Goal: Information Seeking & Learning: Learn about a topic

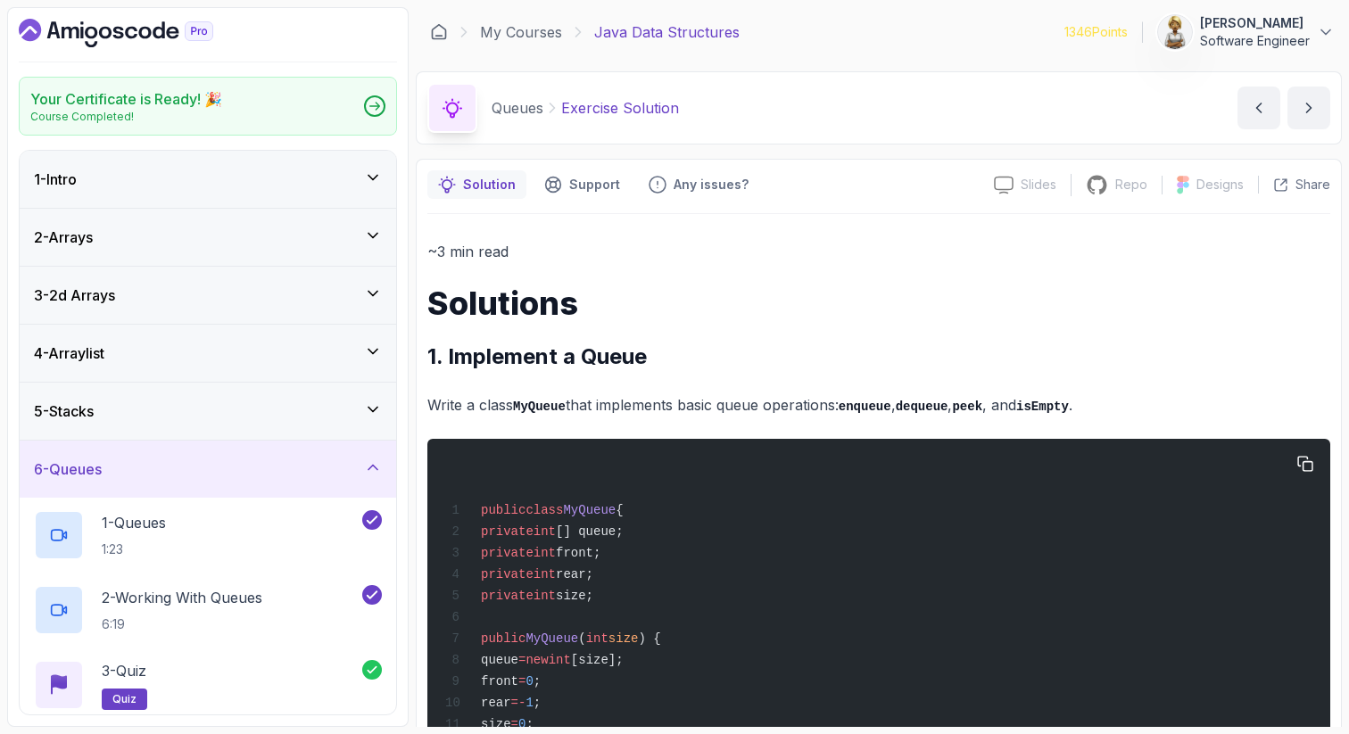
scroll to position [548, 0]
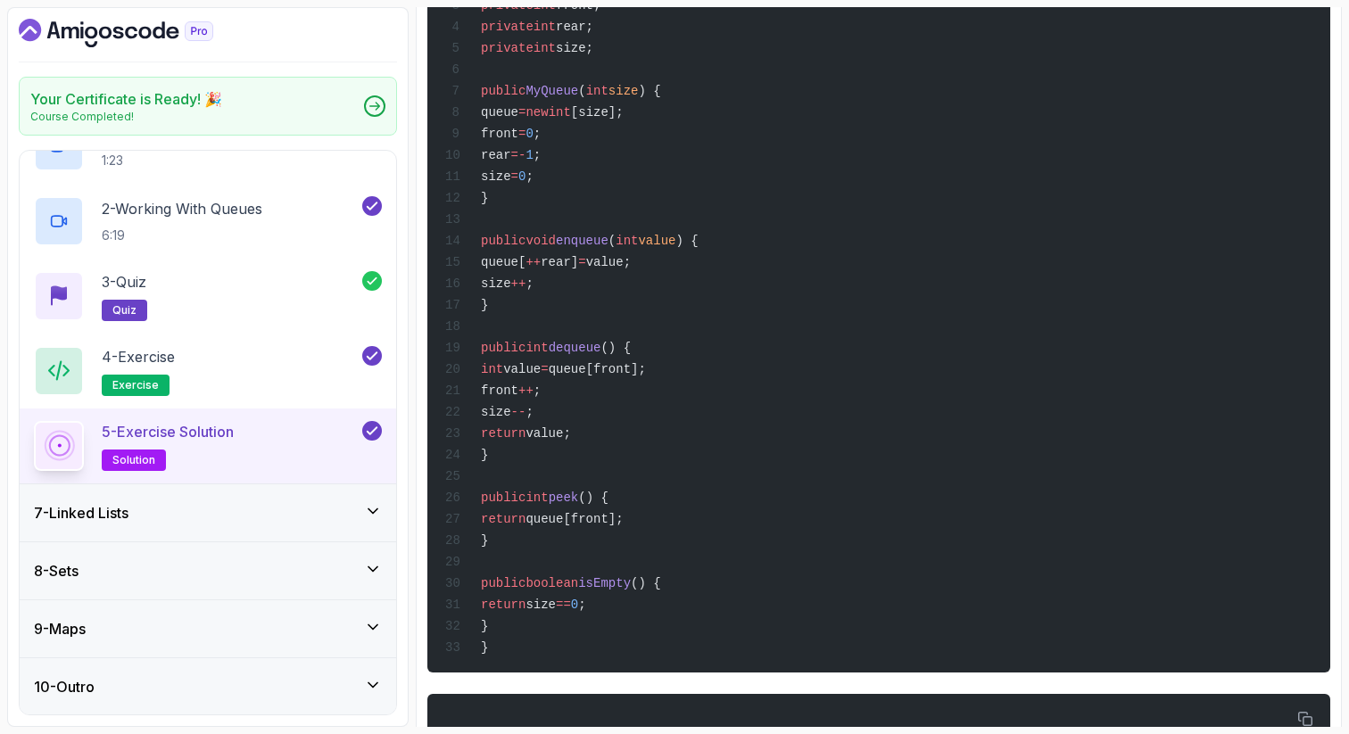
click at [679, 329] on div "public class MyQueue { private int [] queue; private int front; private int rea…" at bounding box center [879, 282] width 874 height 760
click at [608, 248] on span "enqueue" at bounding box center [582, 241] width 53 height 14
drag, startPoint x: 557, startPoint y: 252, endPoint x: 641, endPoint y: 245, distance: 84.1
click at [641, 245] on span "public void enqueue ( int value ) {" at bounding box center [571, 241] width 253 height 14
click at [699, 242] on div "public class MyQueue { private int [] queue; private int front; private int rea…" at bounding box center [879, 282] width 874 height 760
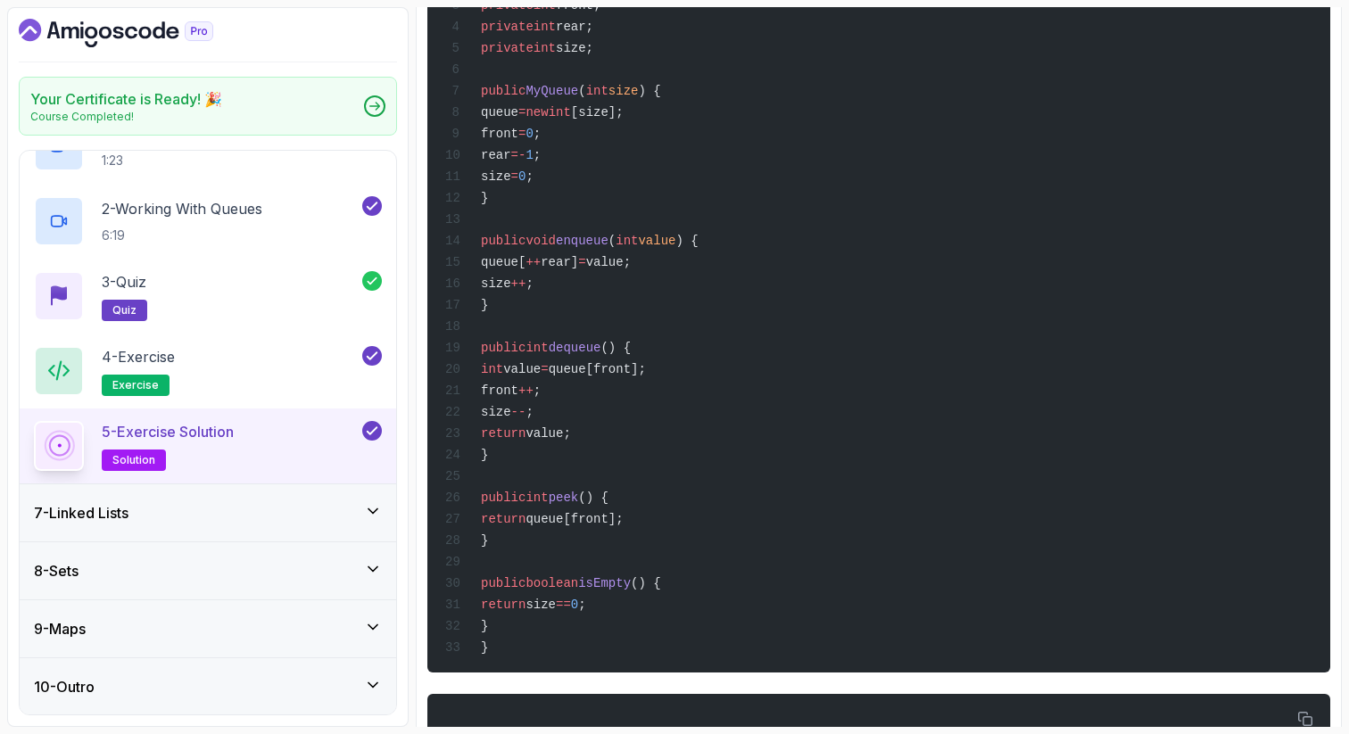
drag, startPoint x: 606, startPoint y: 277, endPoint x: 579, endPoint y: 277, distance: 26.8
click at [579, 269] on span "queue[ ++ rear] = value;" at bounding box center [538, 262] width 186 height 14
click at [578, 269] on span "rear]" at bounding box center [559, 262] width 37 height 14
drag, startPoint x: 632, startPoint y: 278, endPoint x: 581, endPoint y: 274, distance: 51.0
click at [582, 269] on span "queue[ ++ rear] = value;" at bounding box center [538, 262] width 186 height 14
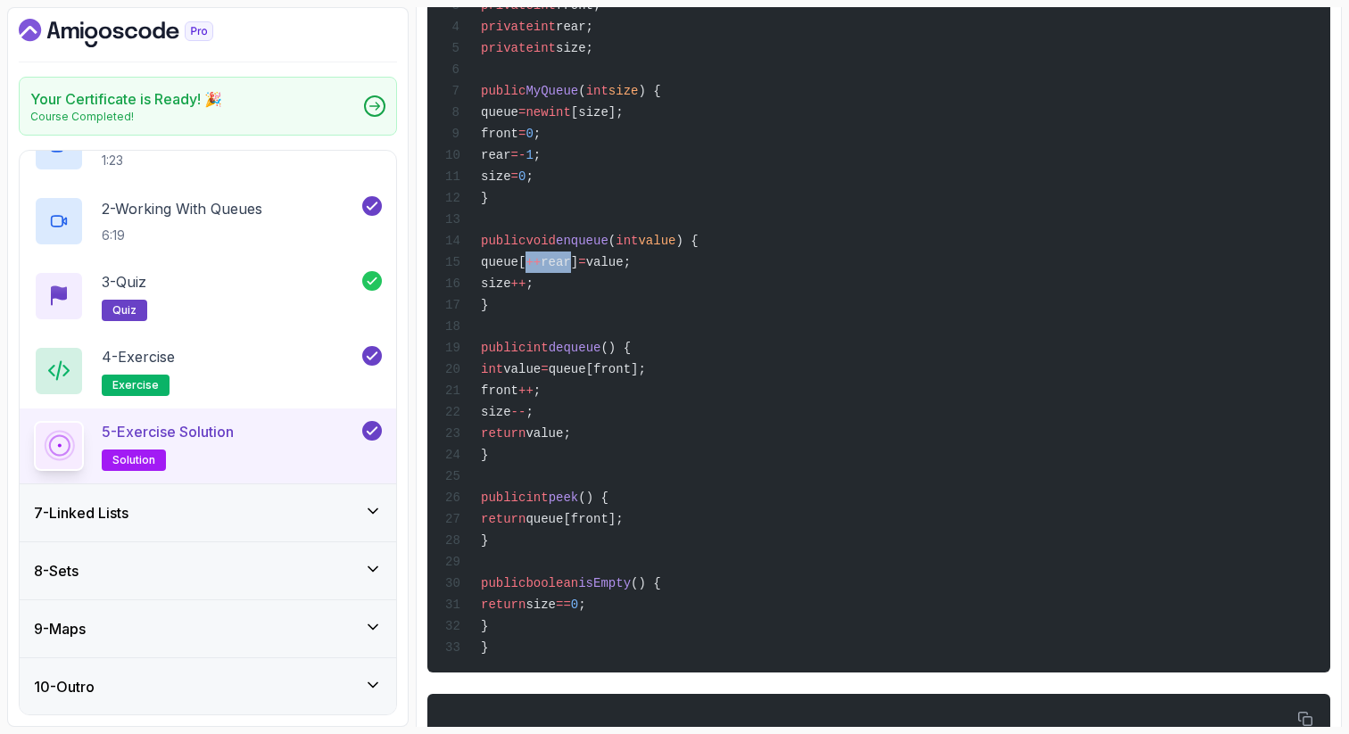
drag, startPoint x: 600, startPoint y: 298, endPoint x: 535, endPoint y: 294, distance: 65.2
click at [536, 296] on div "public class MyQueue { private int [] queue; private int front; private int rea…" at bounding box center [879, 282] width 874 height 760
click at [674, 309] on div "public class MyQueue { private int [] queue; private int front; private int rea…" at bounding box center [879, 282] width 874 height 760
click at [617, 377] on div "public class MyQueue { private int [] queue; private int front; private int rea…" at bounding box center [879, 282] width 874 height 760
click at [592, 398] on div "public class MyQueue { private int [] queue; private int front; private int rea…" at bounding box center [879, 282] width 874 height 760
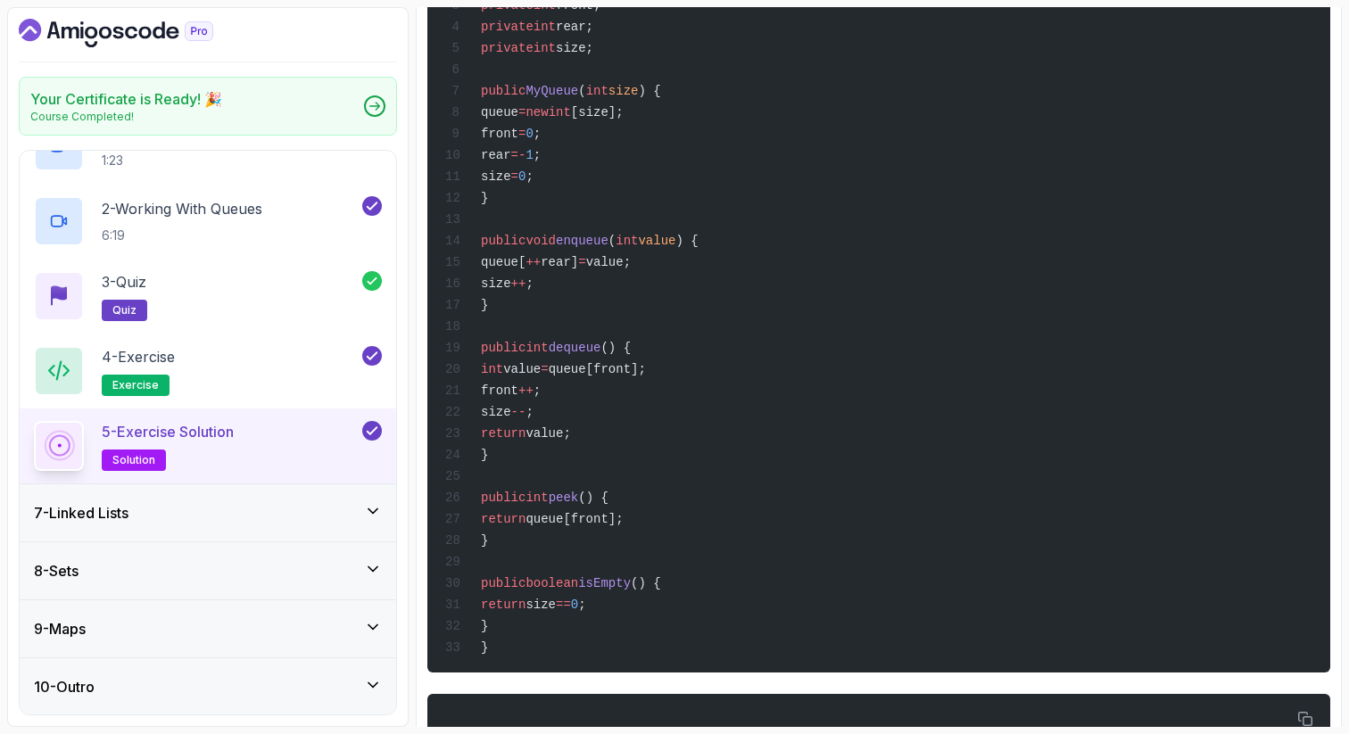
drag, startPoint x: 633, startPoint y: 387, endPoint x: 745, endPoint y: 376, distance: 112.0
click at [745, 376] on div "public class MyQueue { private int [] queue; private int front; private int rea…" at bounding box center [879, 282] width 874 height 760
click at [596, 400] on div "public class MyQueue { private int [] queue; private int front; private int rea…" at bounding box center [879, 282] width 874 height 760
click at [601, 355] on span "dequeue" at bounding box center [575, 348] width 53 height 14
click at [518, 398] on span "front" at bounding box center [499, 391] width 37 height 14
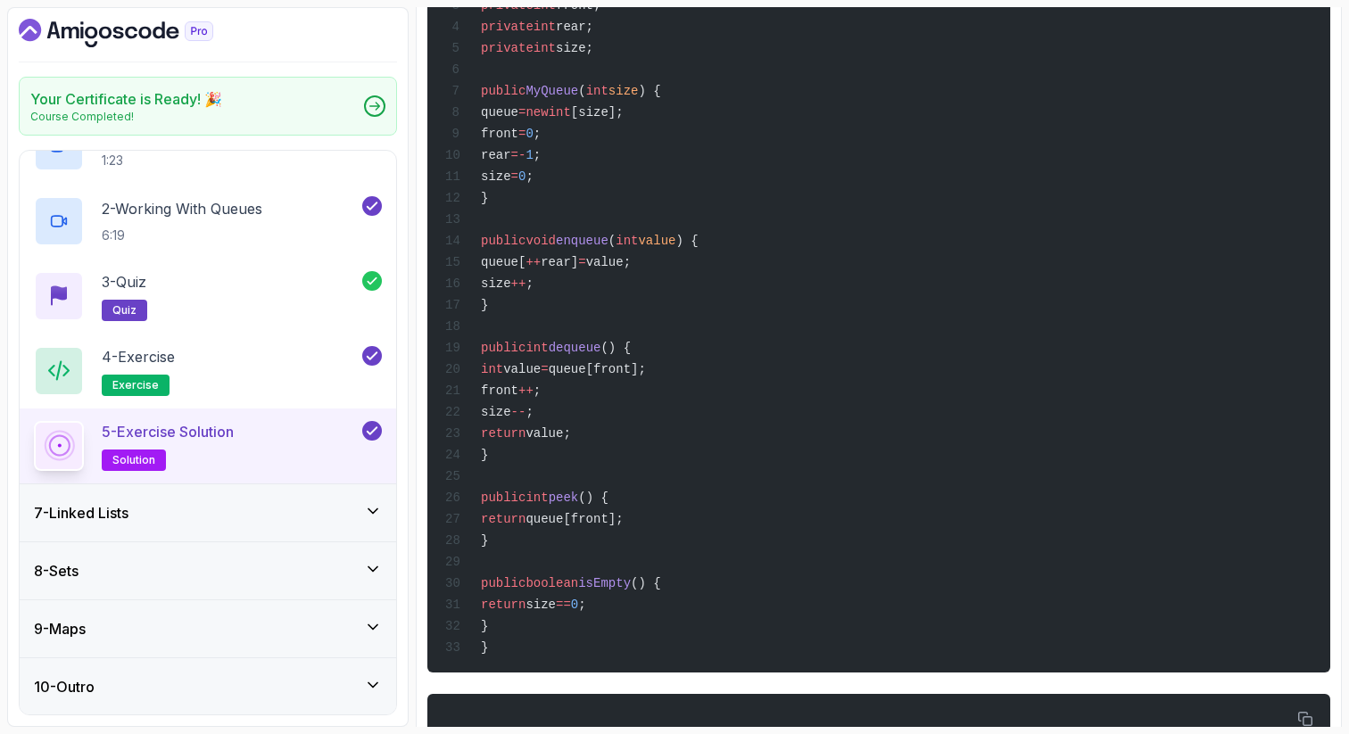
click at [511, 419] on span "size" at bounding box center [496, 412] width 30 height 14
click at [518, 398] on span "front" at bounding box center [499, 391] width 37 height 14
click at [526, 419] on span "--" at bounding box center [518, 412] width 15 height 14
click at [605, 401] on div "public class MyQueue { private int [] queue; private int front; private int rea…" at bounding box center [879, 282] width 874 height 760
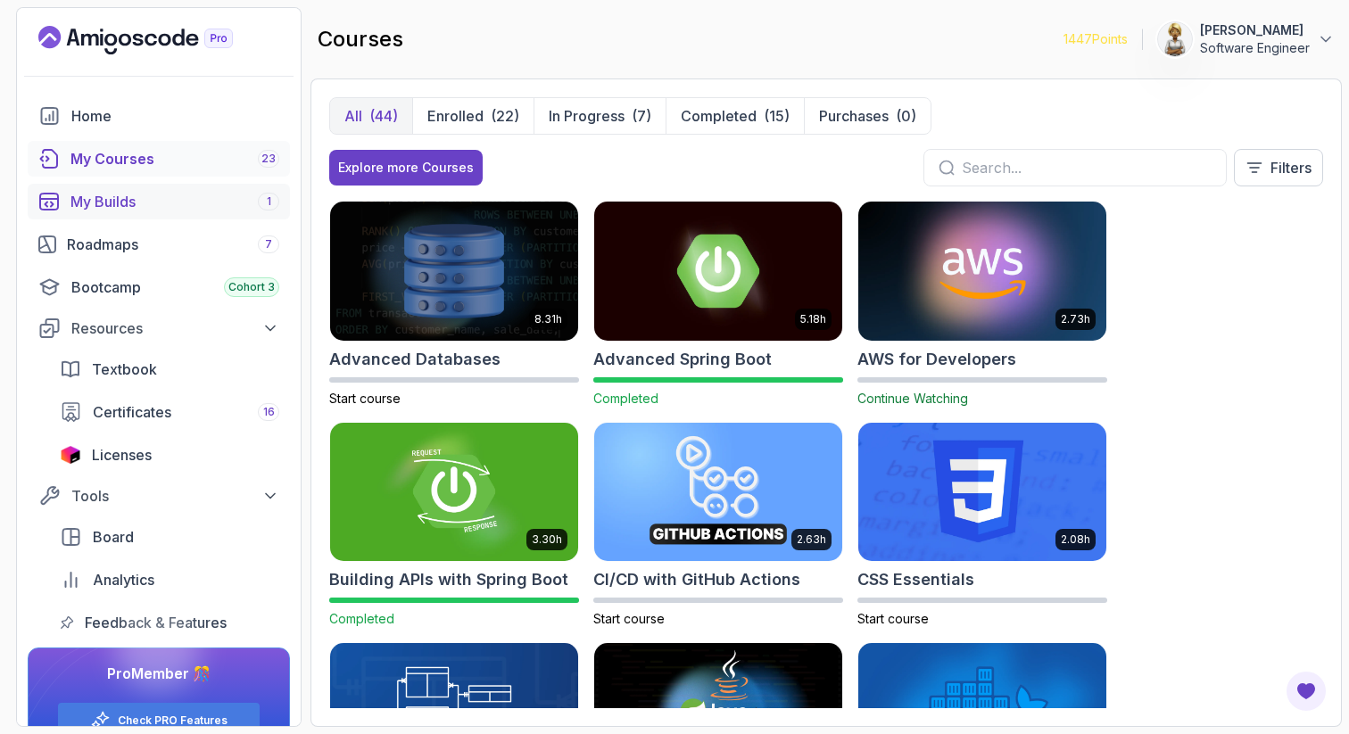
click at [185, 196] on div "My Builds 1" at bounding box center [174, 201] width 209 height 21
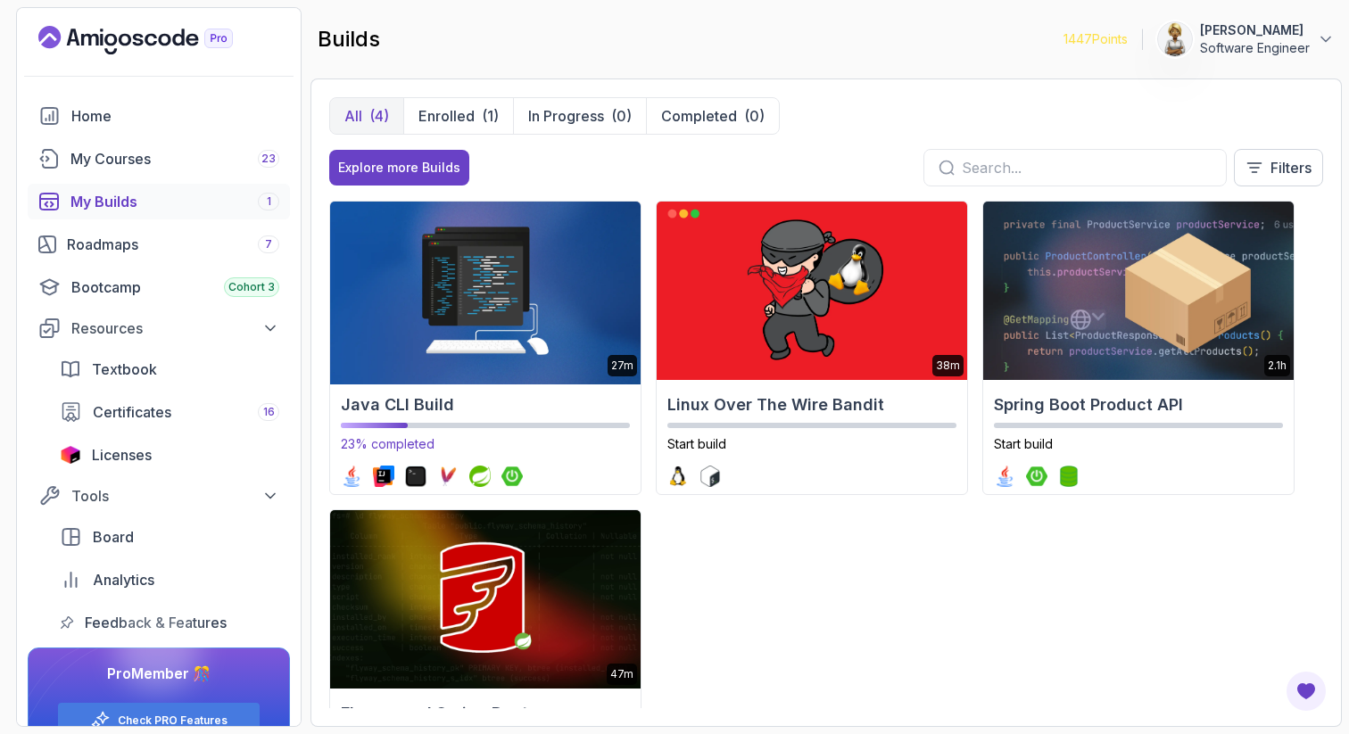
click at [450, 269] on img at bounding box center [485, 290] width 326 height 187
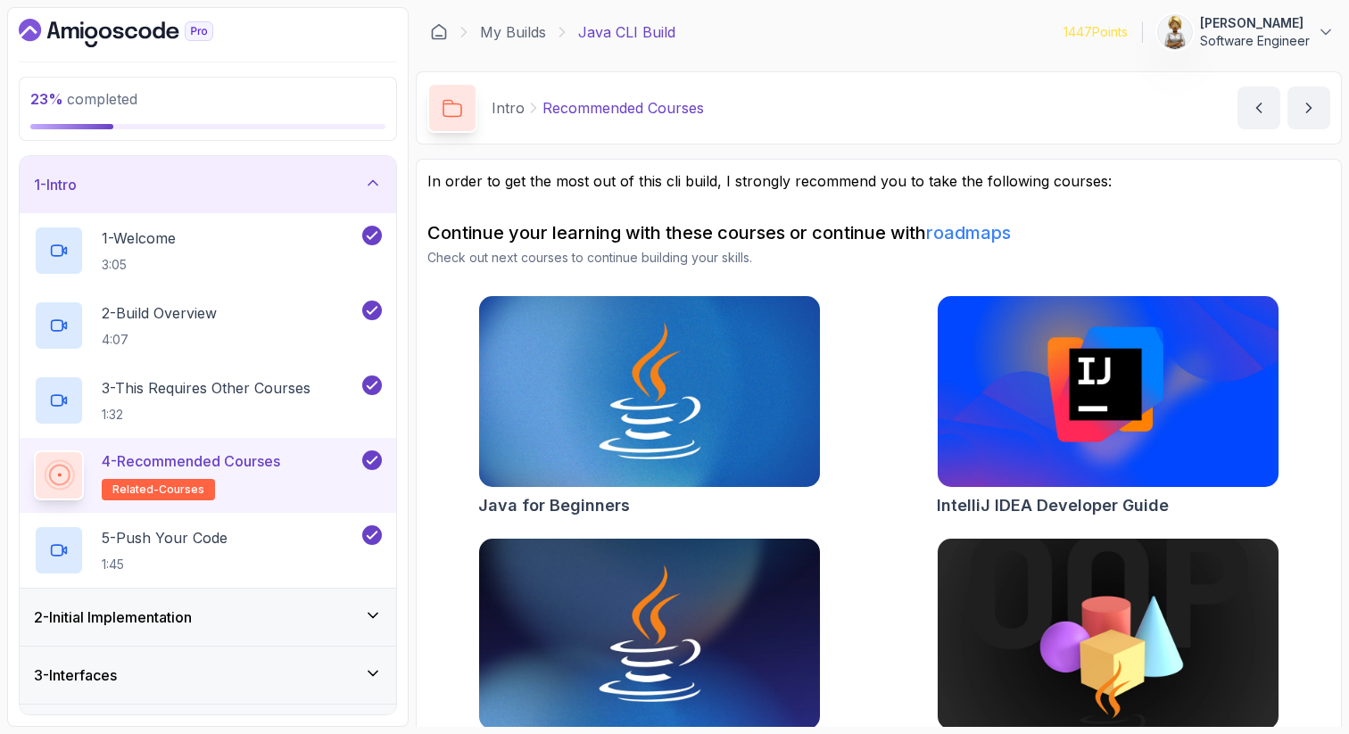
click at [370, 174] on icon at bounding box center [373, 183] width 18 height 18
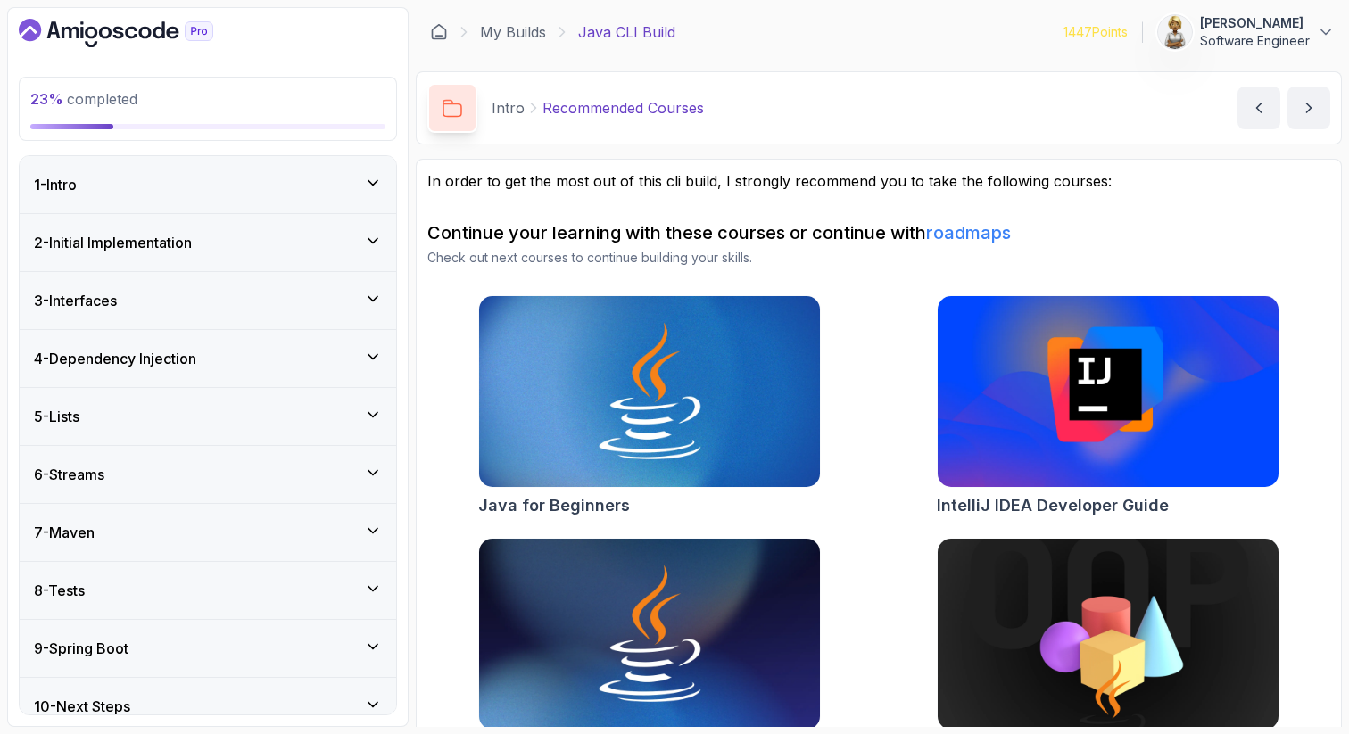
click at [372, 238] on icon at bounding box center [373, 241] width 18 height 18
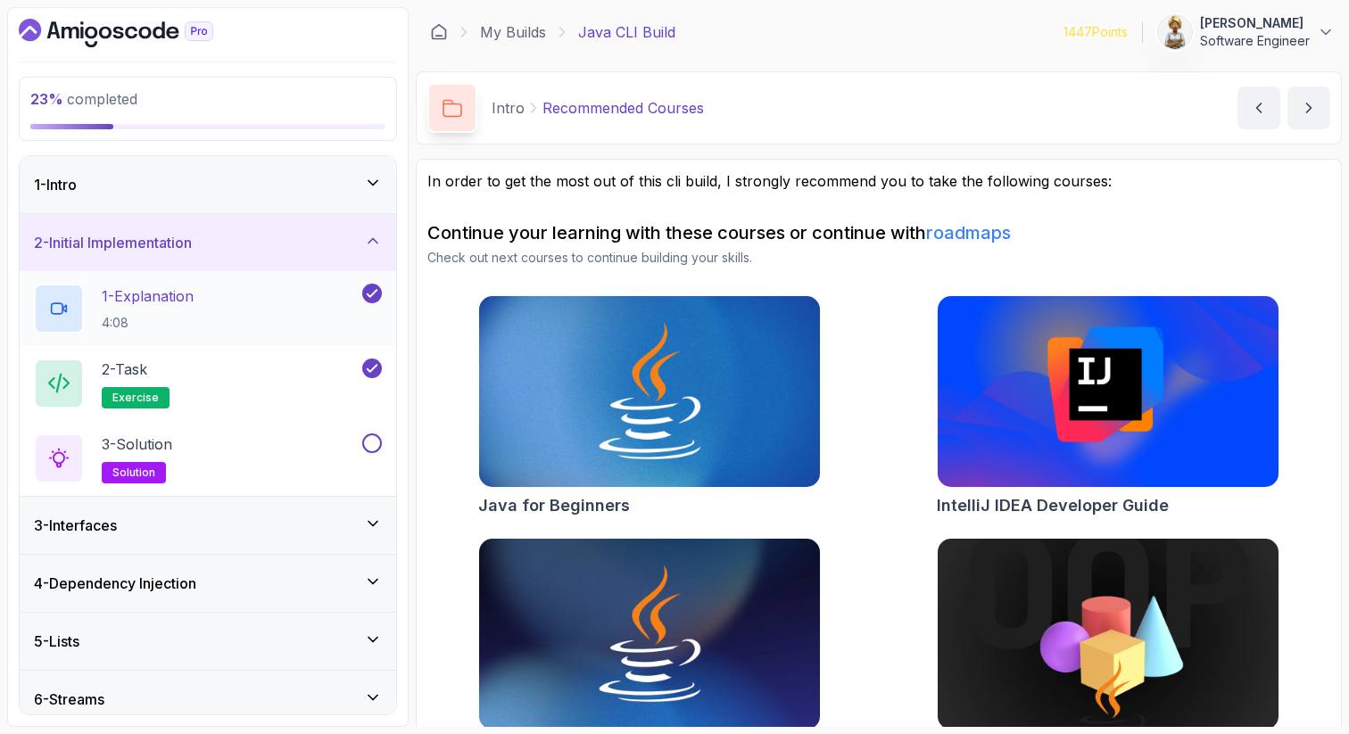
click at [267, 302] on div "1 - Explanation 4:08" at bounding box center [196, 309] width 325 height 50
